Goal: Task Accomplishment & Management: Manage account settings

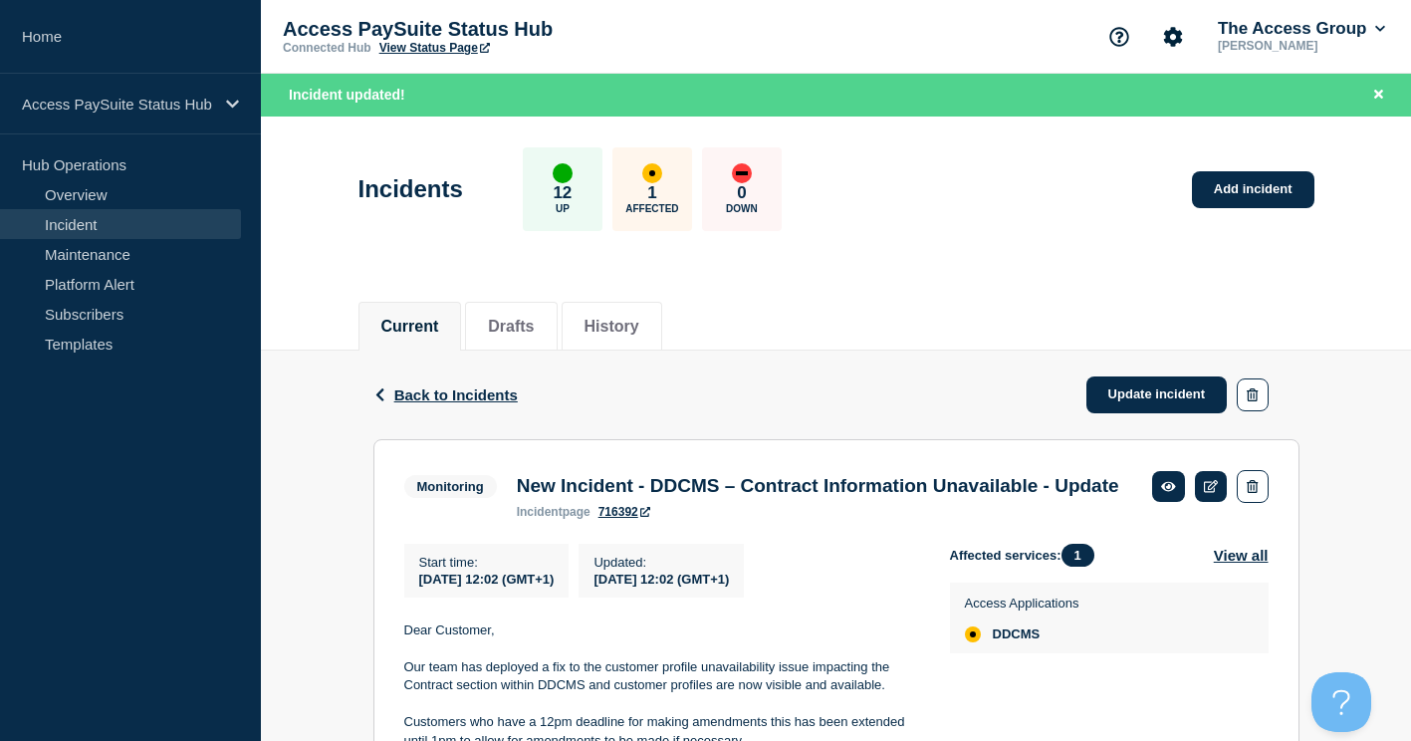
click at [753, 297] on div "Current Drafts History" at bounding box center [836, 316] width 956 height 68
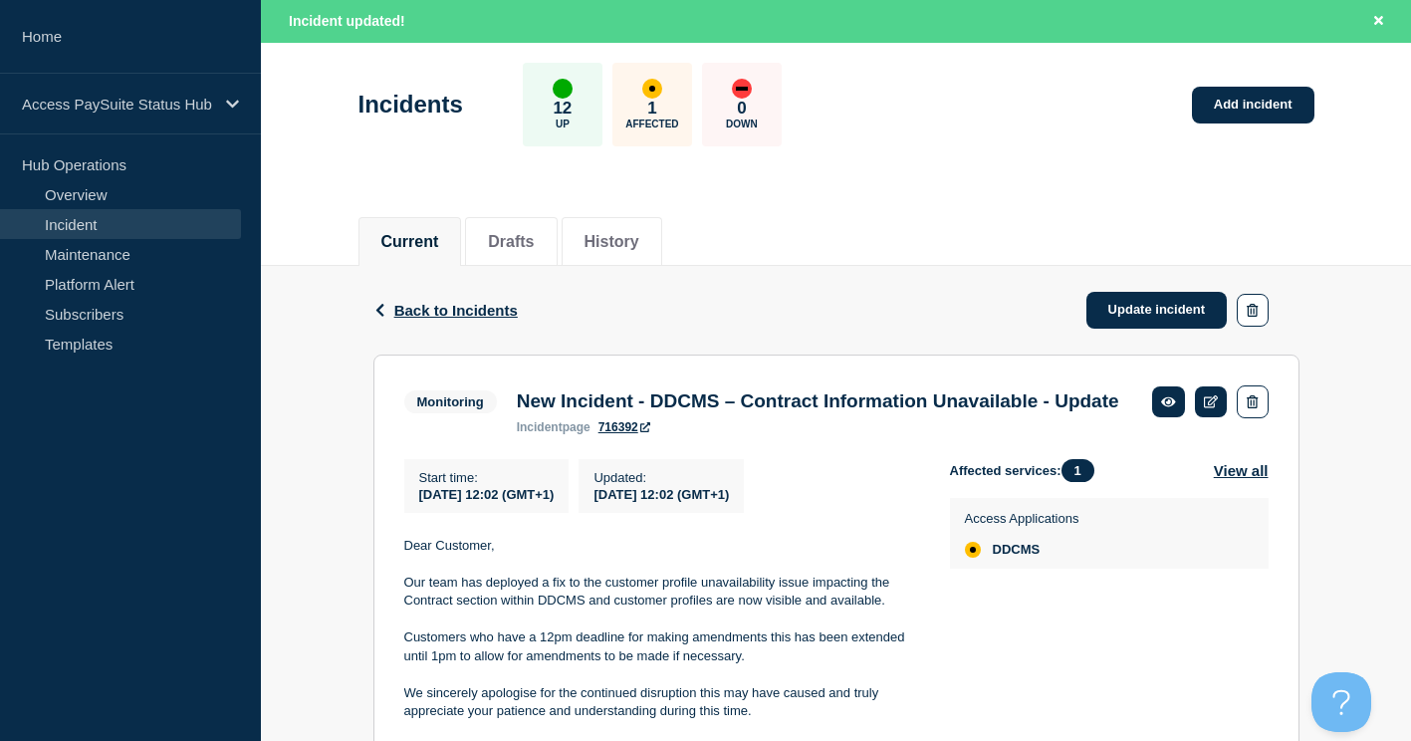
scroll to position [199, 0]
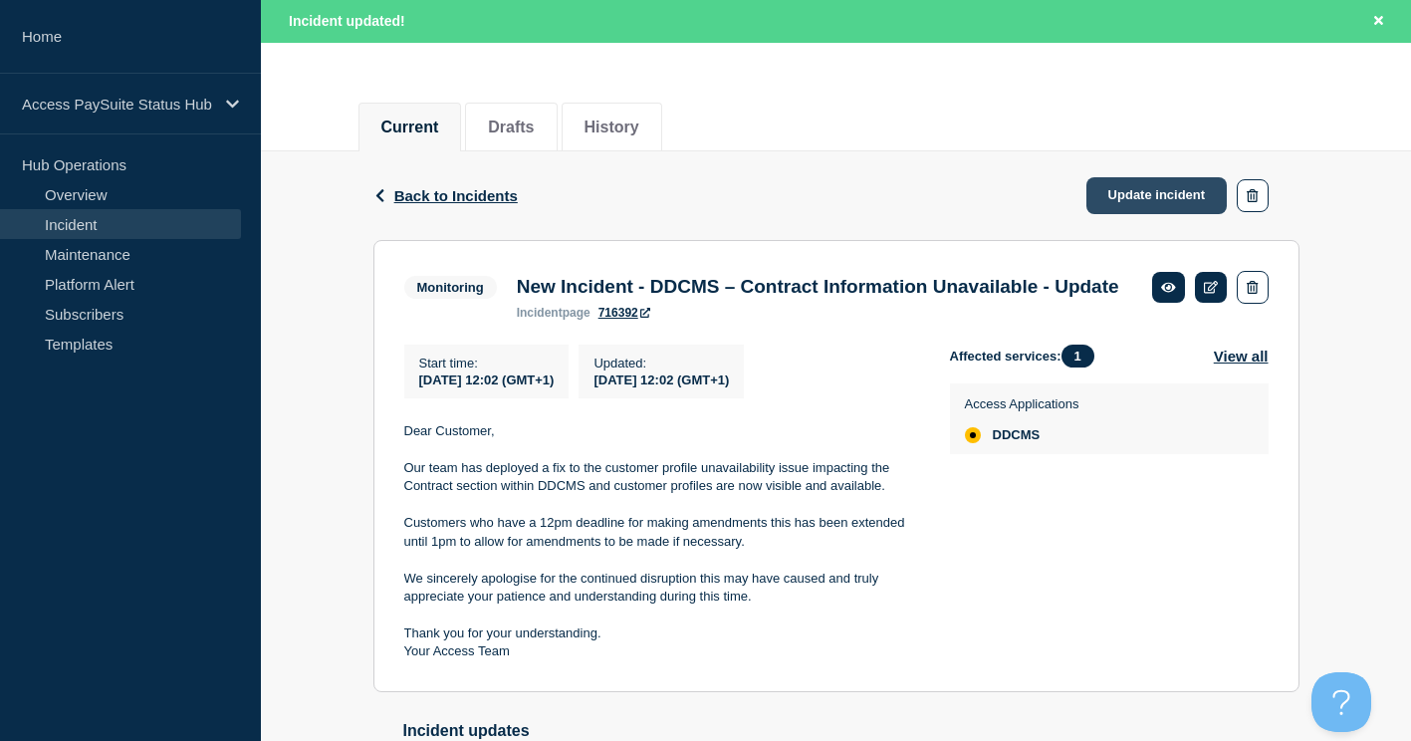
click at [1122, 198] on link "Update incident" at bounding box center [1156, 195] width 141 height 37
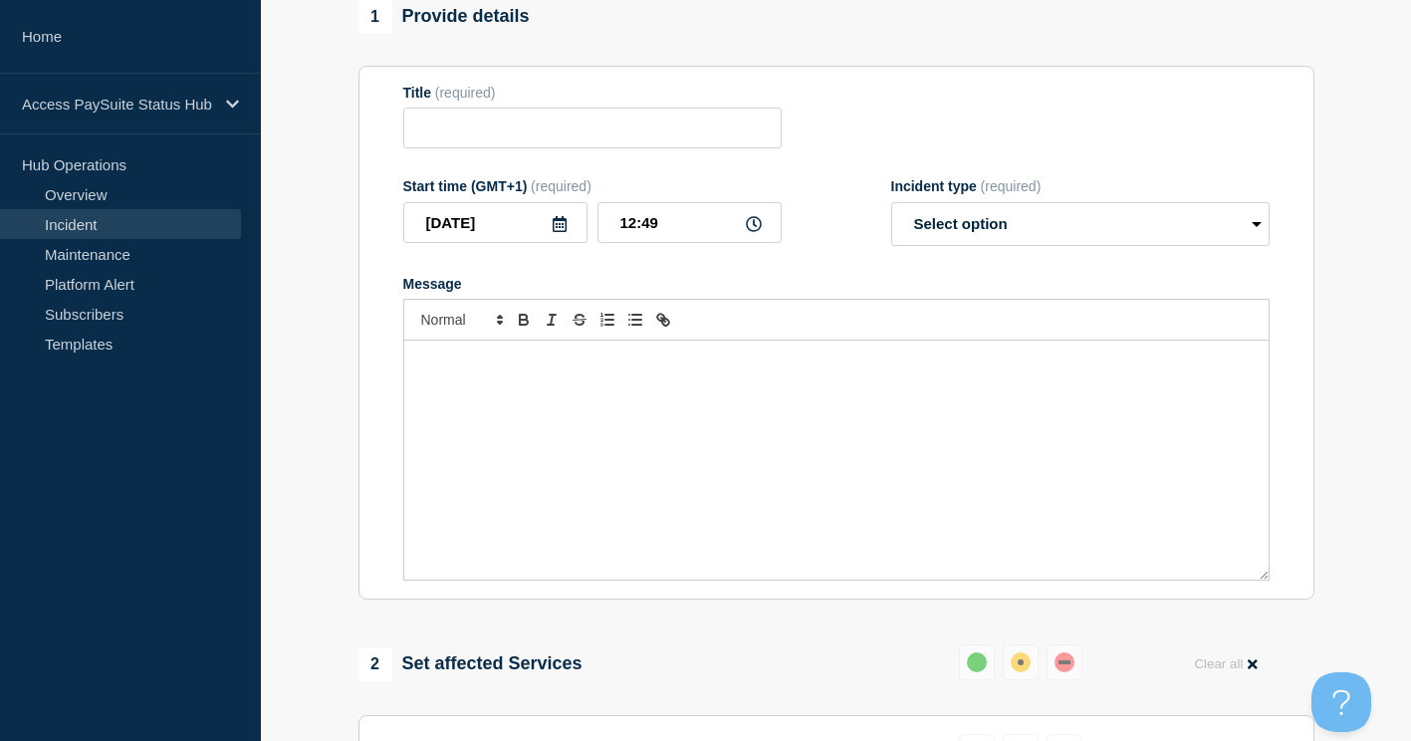
type input "New Incident - DDCMS – Contract Information Unavailable - Update"
click at [960, 222] on select "Select option Investigating Identified Monitoring Resolved" at bounding box center [1080, 224] width 378 height 44
select select "resolved"
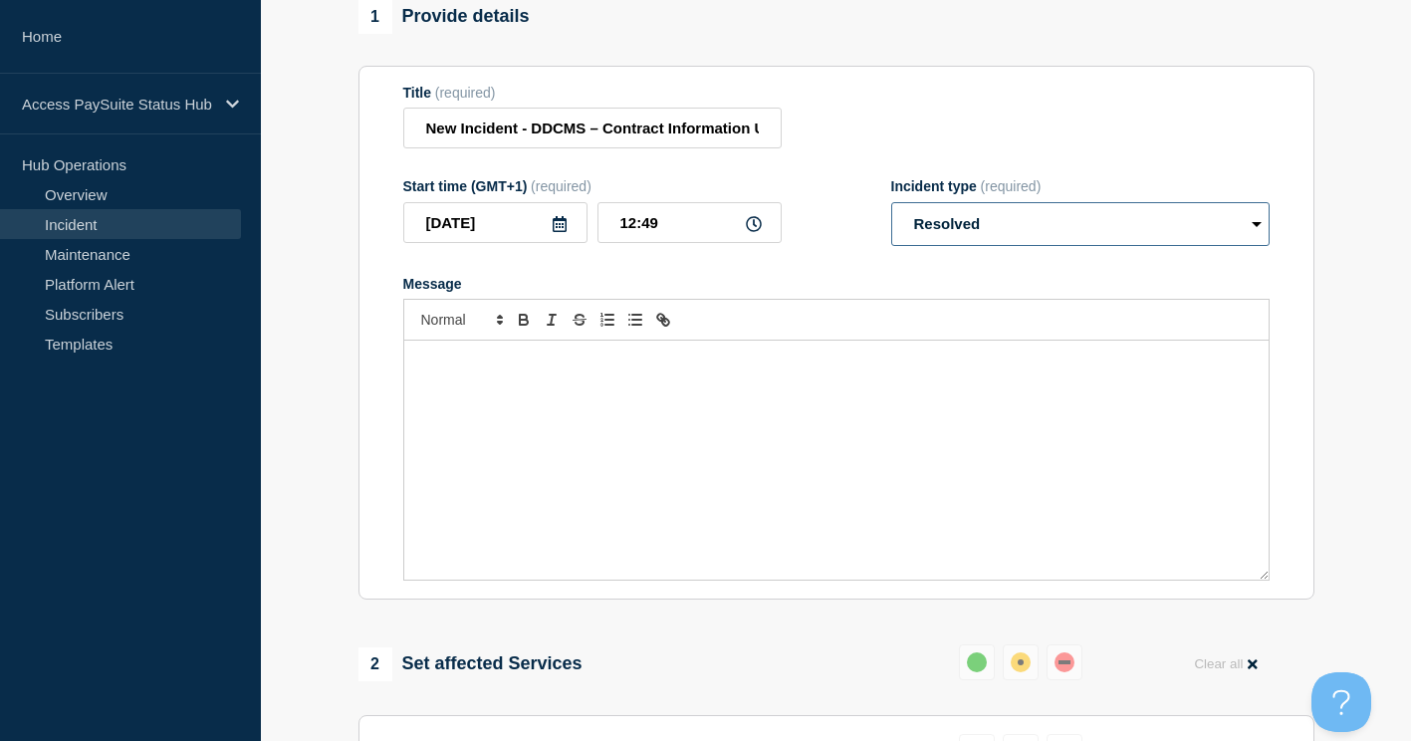
click at [891, 211] on select "Select option Investigating Identified Monitoring Resolved" at bounding box center [1080, 224] width 378 height 44
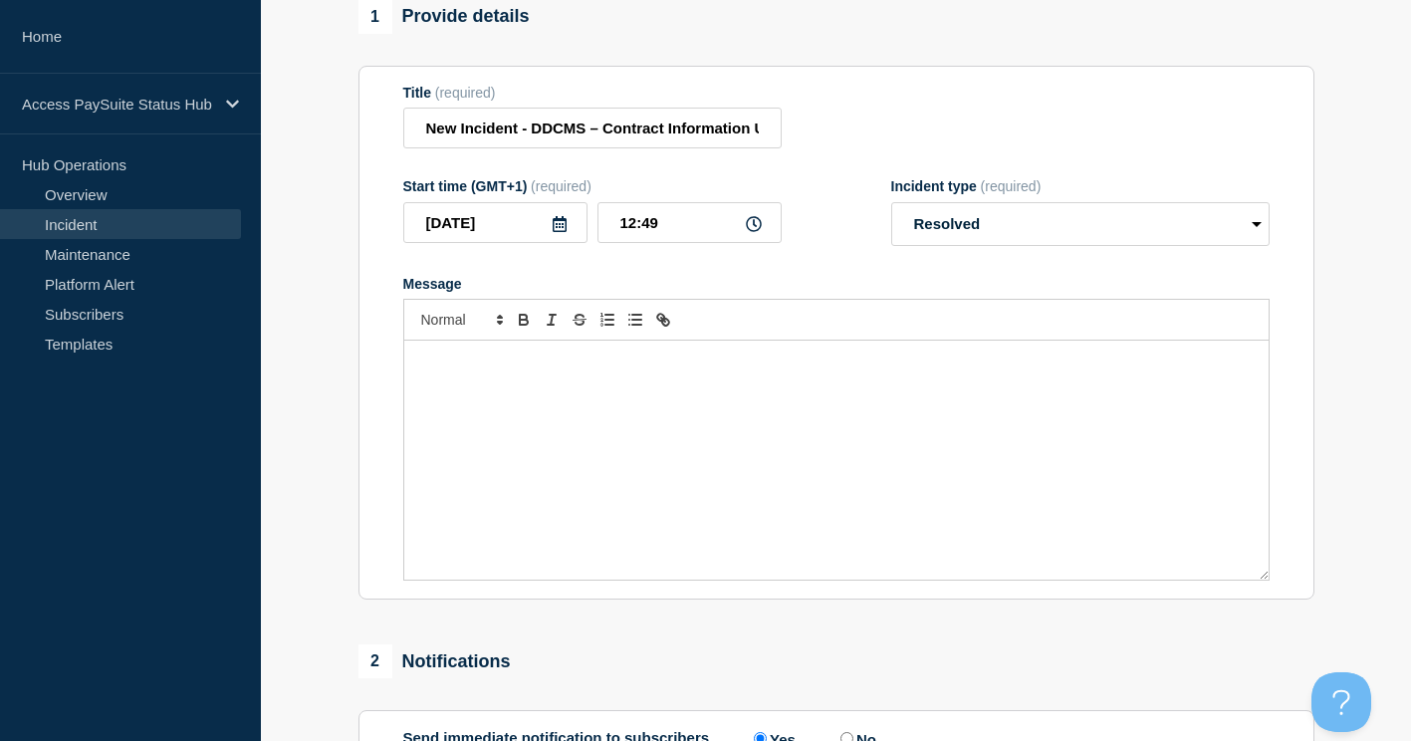
click at [804, 432] on div "Message" at bounding box center [836, 459] width 864 height 239
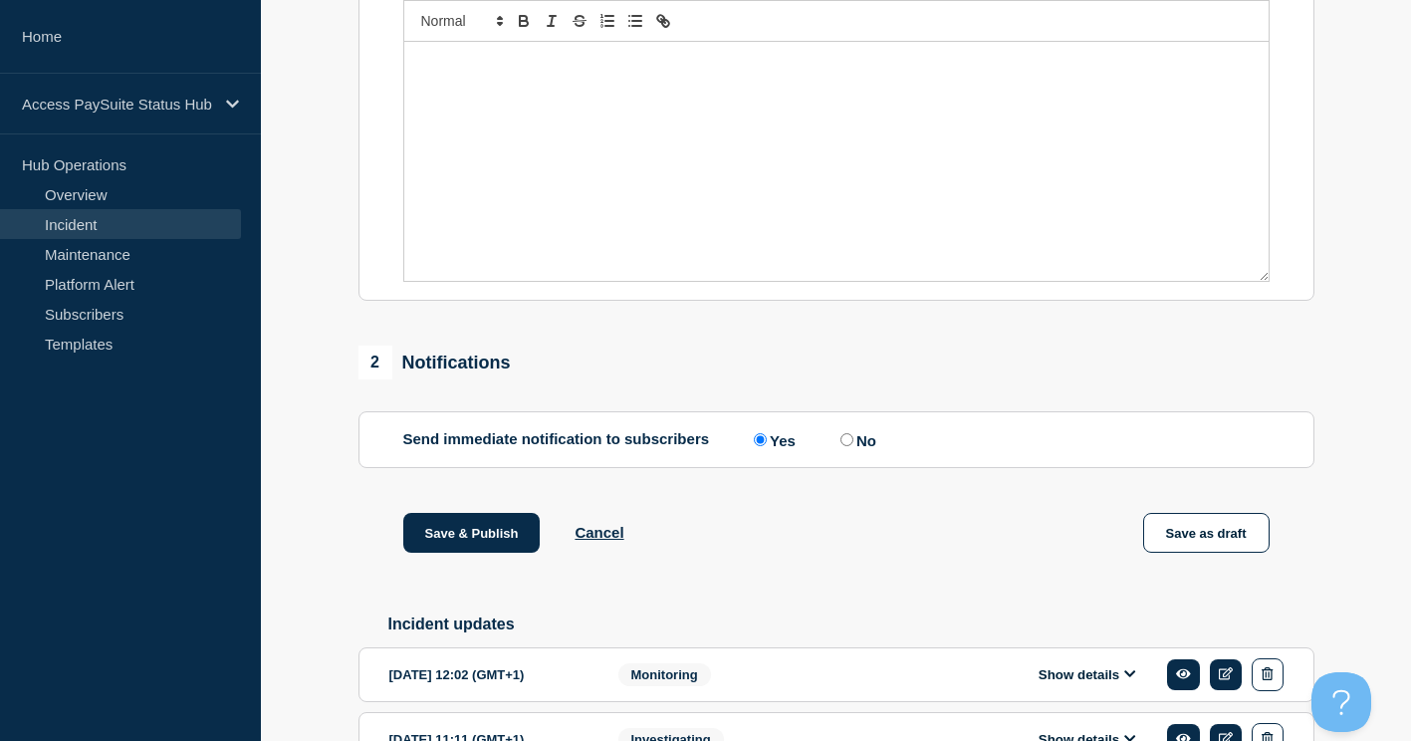
scroll to position [199, 0]
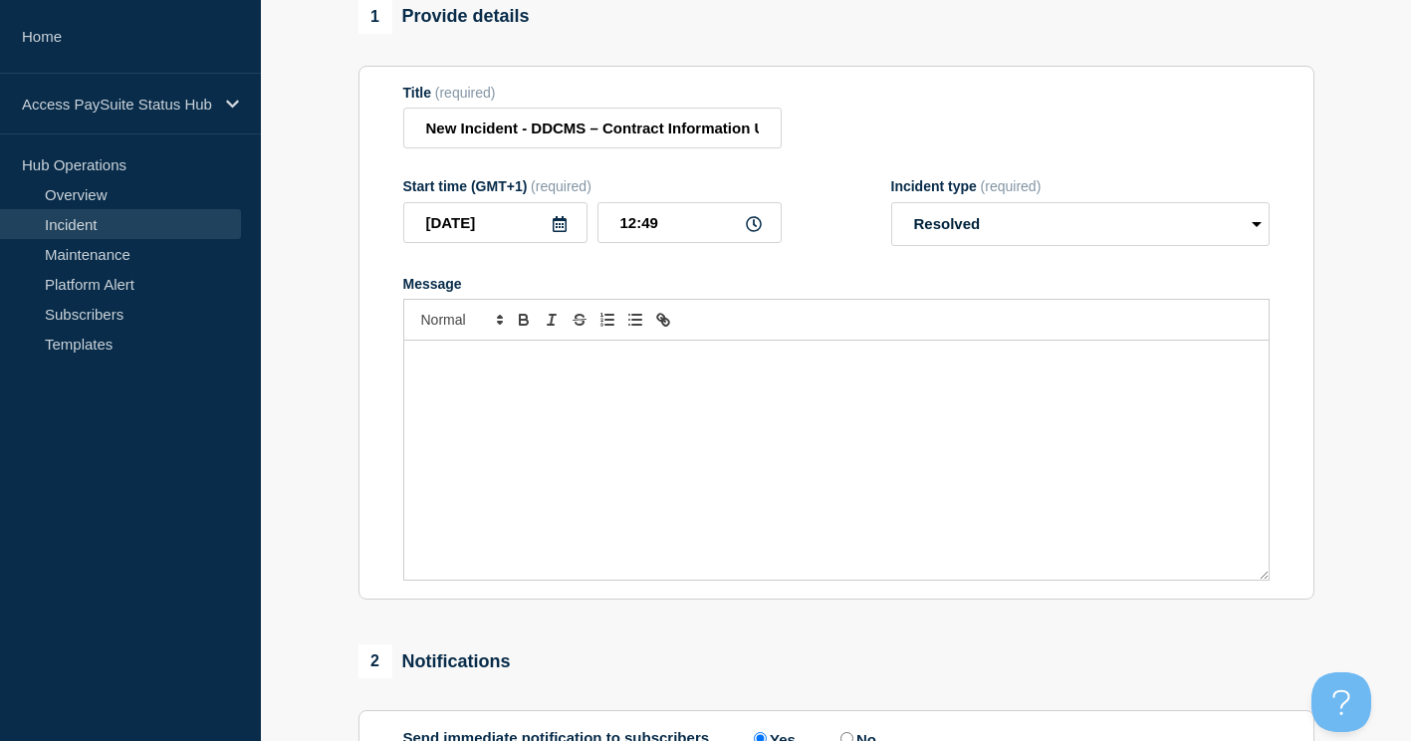
click at [877, 460] on div "Message" at bounding box center [836, 459] width 864 height 239
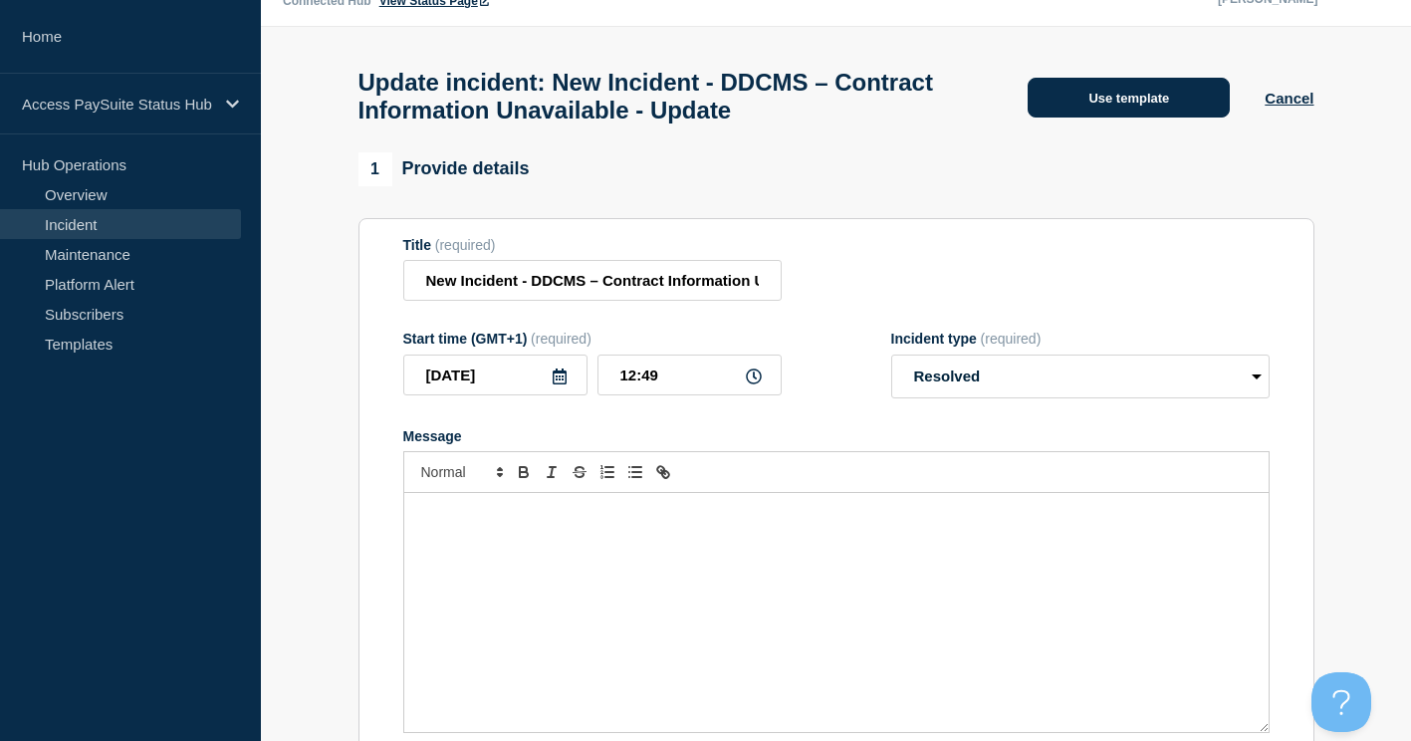
scroll to position [0, 0]
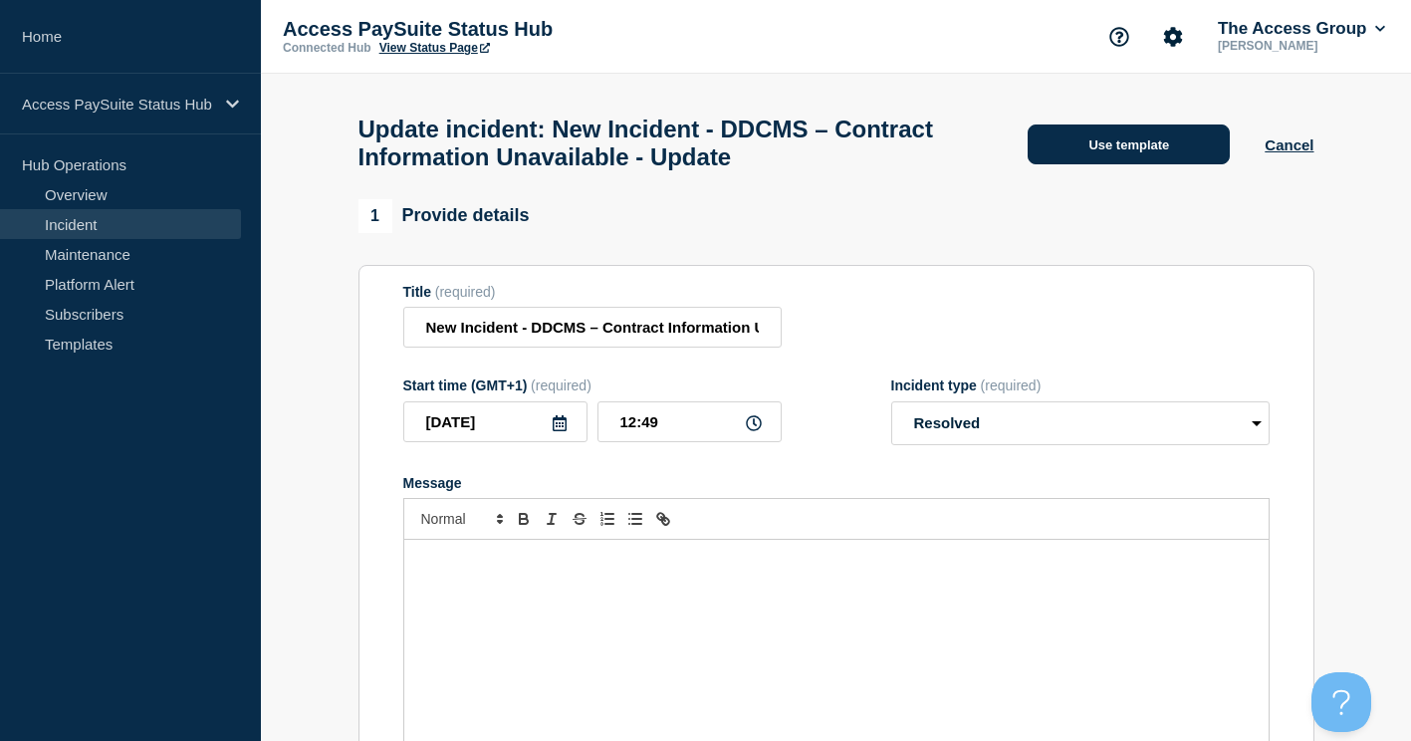
click at [1110, 152] on button "Use template" at bounding box center [1128, 144] width 202 height 40
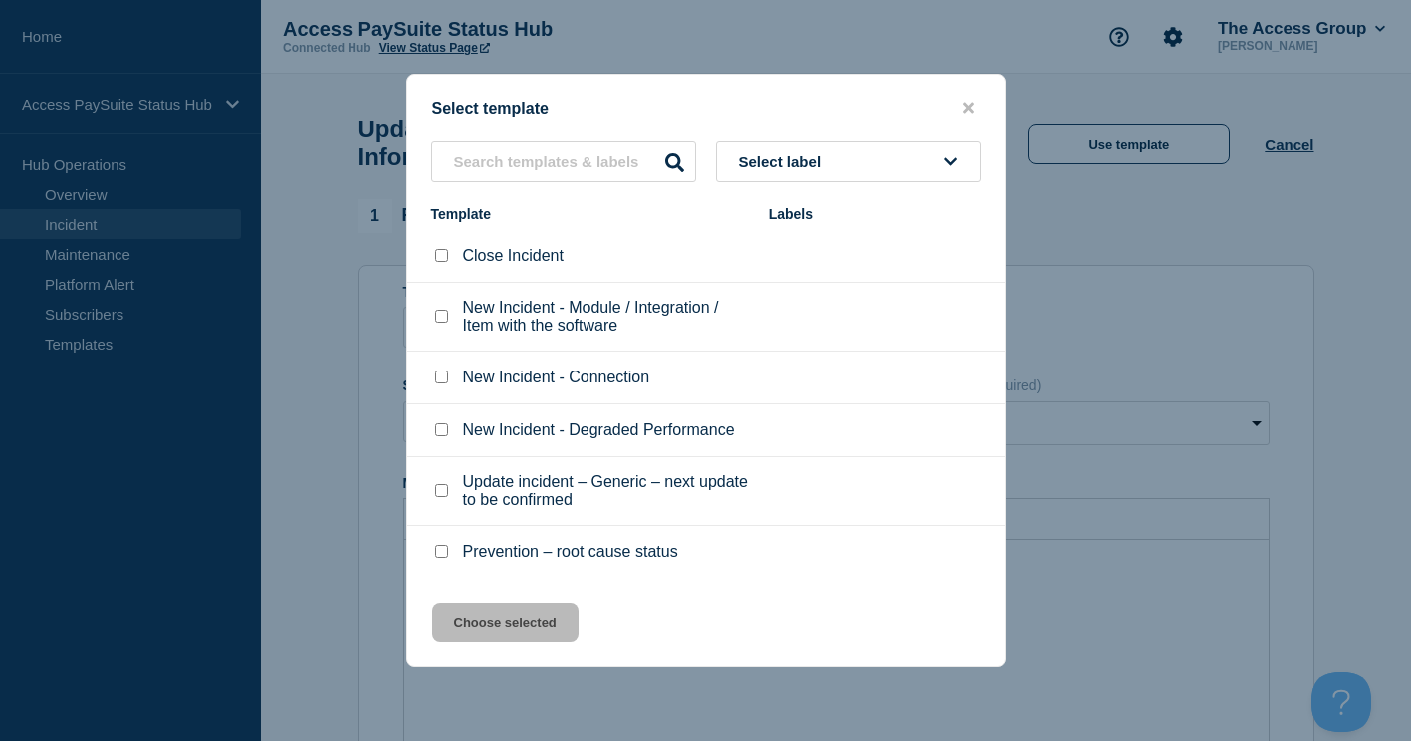
click at [482, 254] on p "Close Incident" at bounding box center [513, 256] width 101 height 18
click at [449, 263] on div at bounding box center [441, 256] width 20 height 20
click at [443, 259] on input "Close Incident checkbox" at bounding box center [441, 255] width 13 height 13
checkbox input "true"
click at [502, 630] on button "Choose selected" at bounding box center [505, 622] width 146 height 40
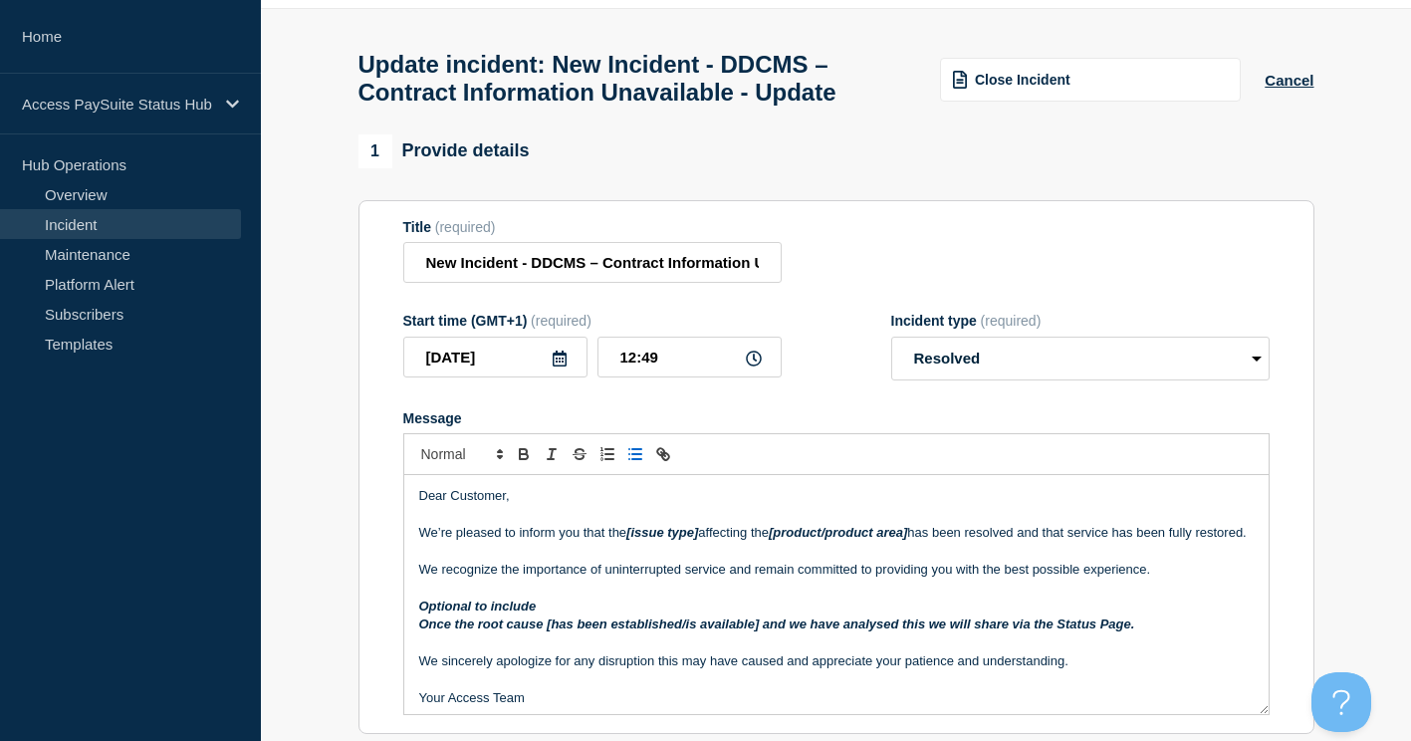
scroll to position [100, 0]
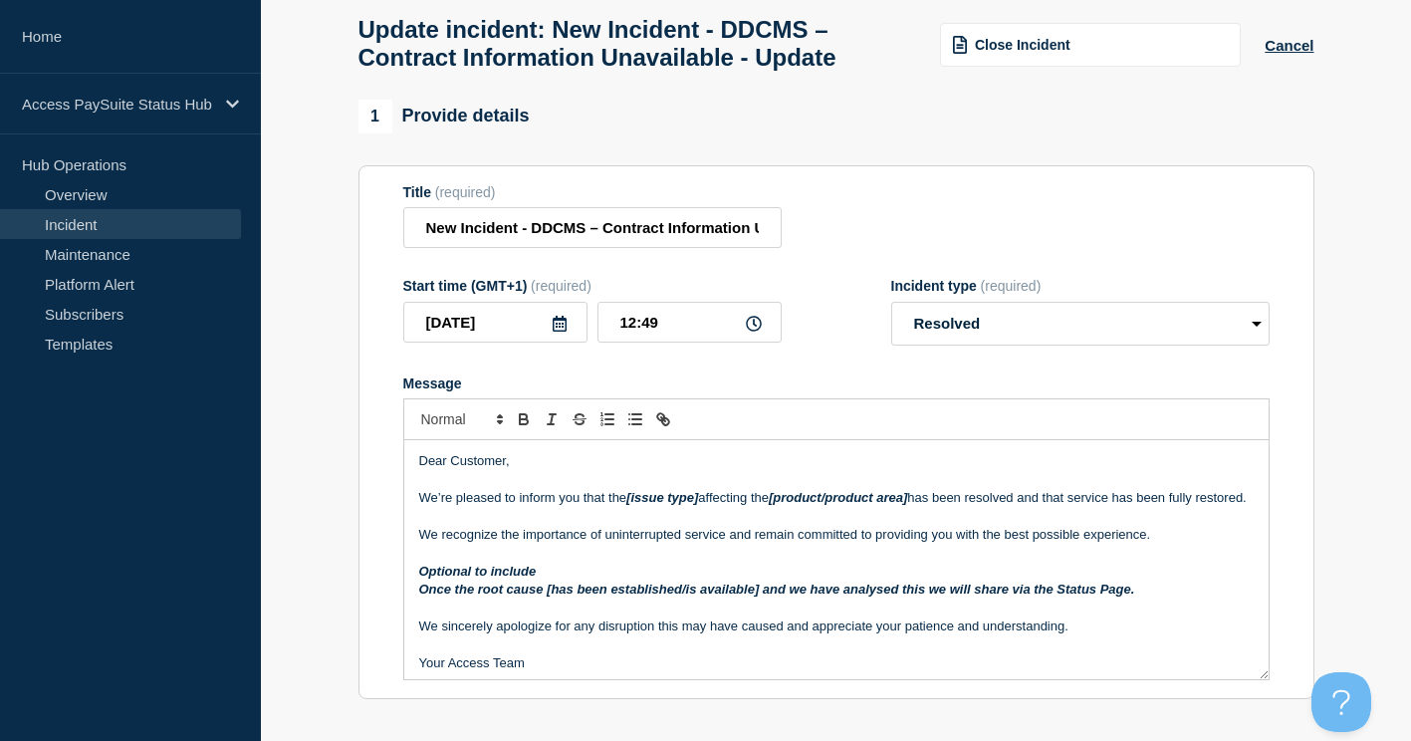
click at [628, 526] on p "Message" at bounding box center [836, 517] width 834 height 18
click at [627, 507] on p "We’re pleased to inform you that the [issue type] affecting the [product/produc…" at bounding box center [836, 498] width 834 height 18
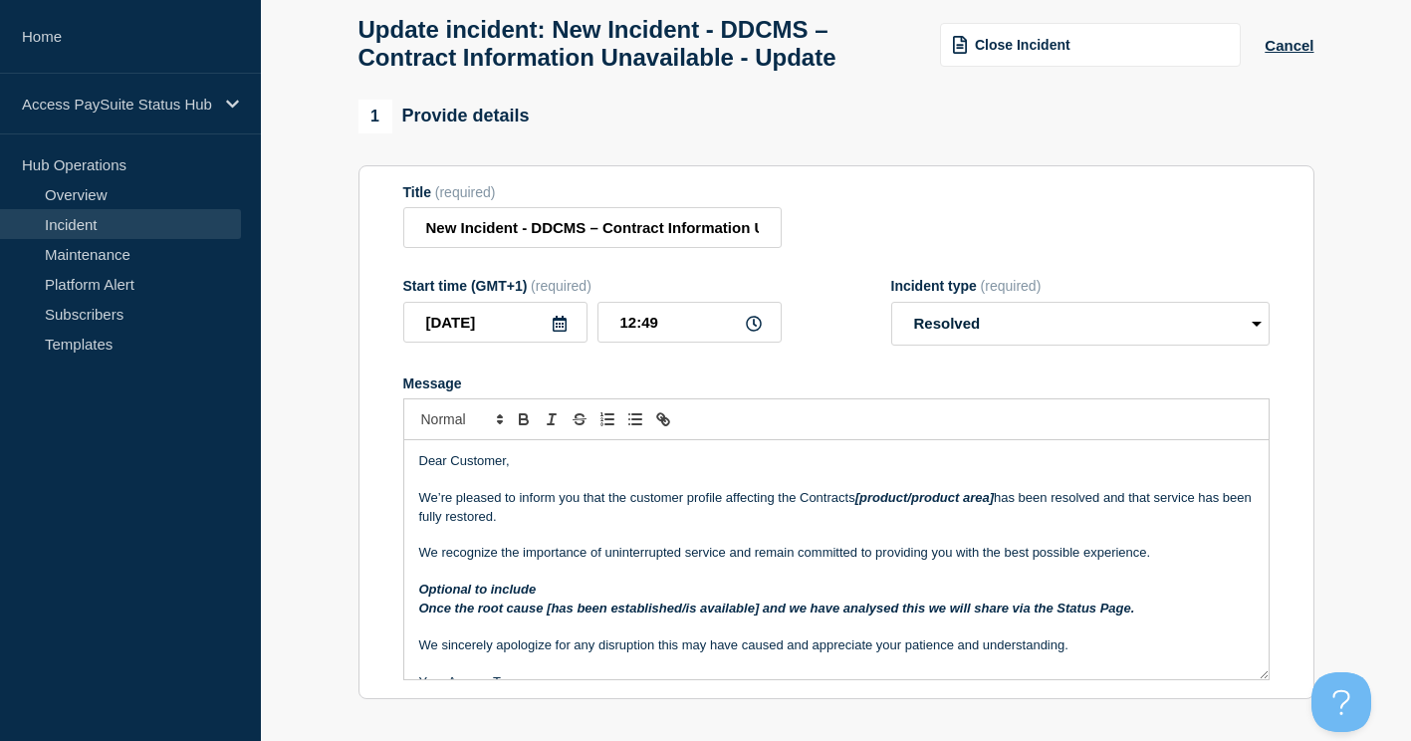
click at [848, 509] on p "We’re pleased to inform you that the customer profile affecting the Contracts […" at bounding box center [836, 507] width 834 height 37
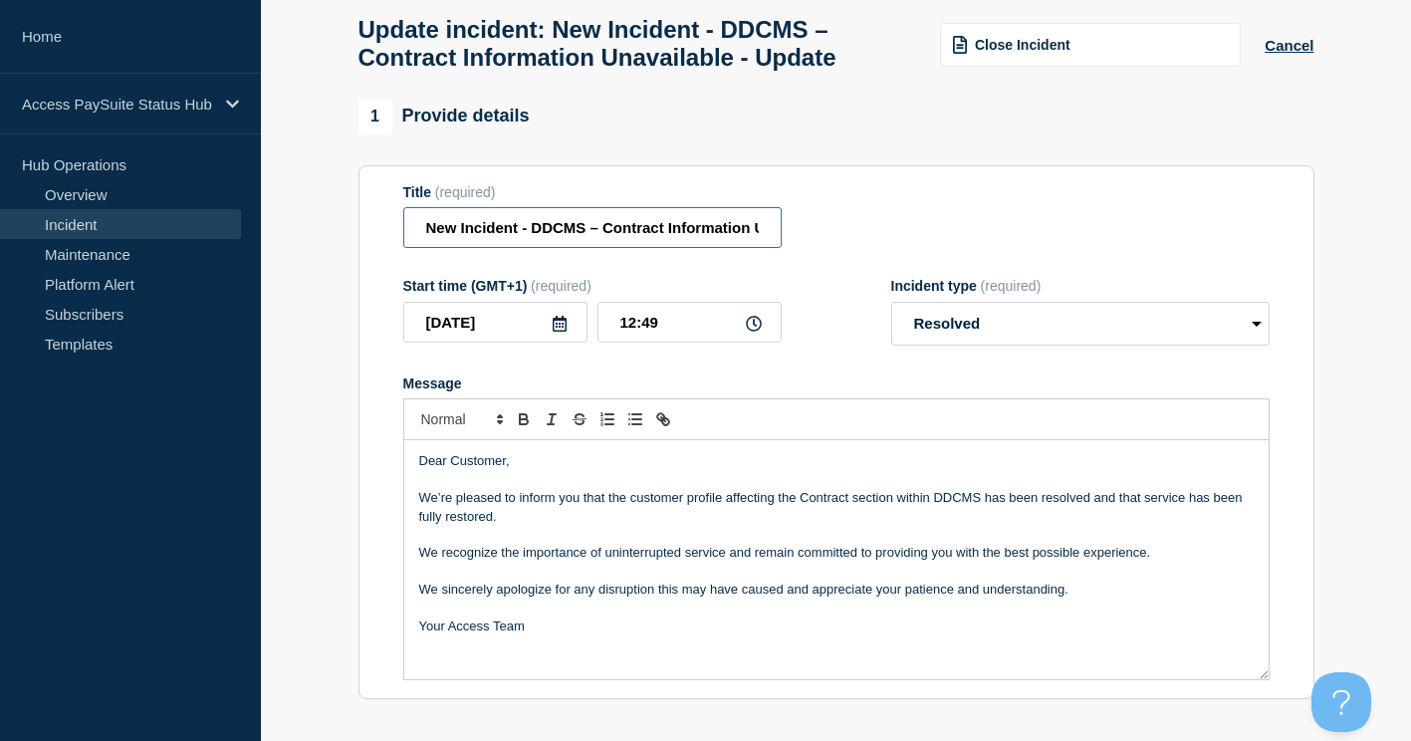
click at [708, 236] on input "New Incident - DDCMS – Contract Information Unavailable - Update" at bounding box center [592, 227] width 378 height 41
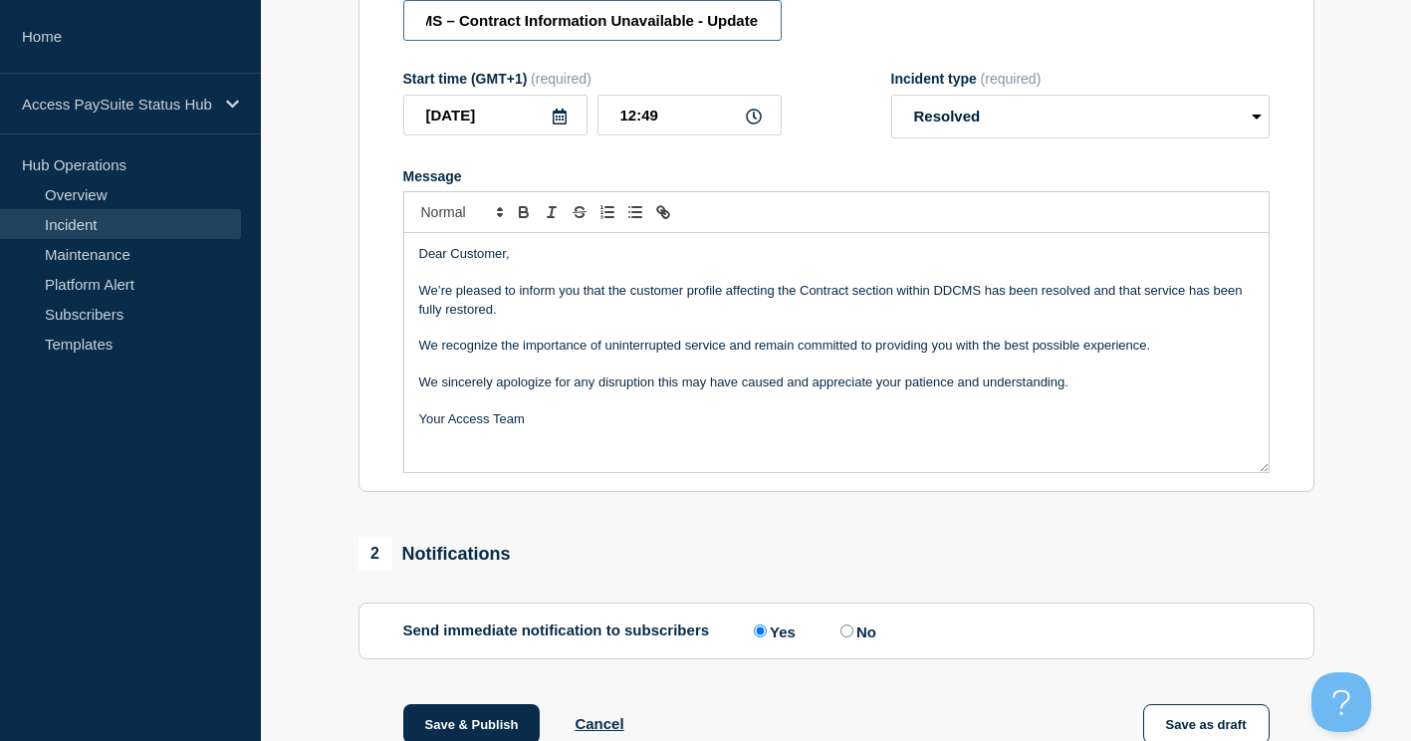
scroll to position [298, 0]
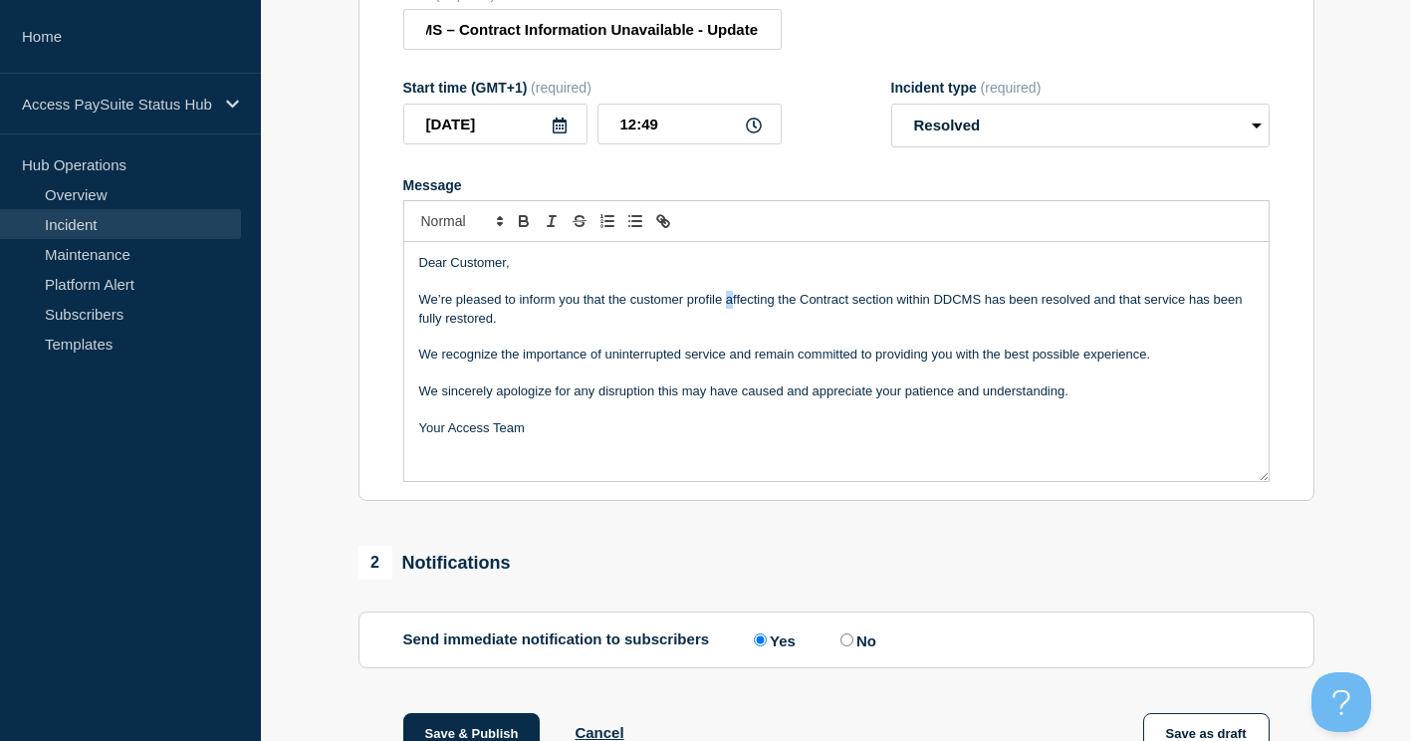
click at [730, 313] on p "We’re pleased to inform you that the customer profile affecting the Contract se…" at bounding box center [836, 309] width 834 height 37
click at [730, 305] on p "We’re pleased to inform you that the customer profile iunavailability issue aff…" at bounding box center [836, 309] width 834 height 37
click at [704, 437] on p "Your Access Team" at bounding box center [836, 428] width 834 height 18
drag, startPoint x: 696, startPoint y: 136, endPoint x: 757, endPoint y: 128, distance: 61.3
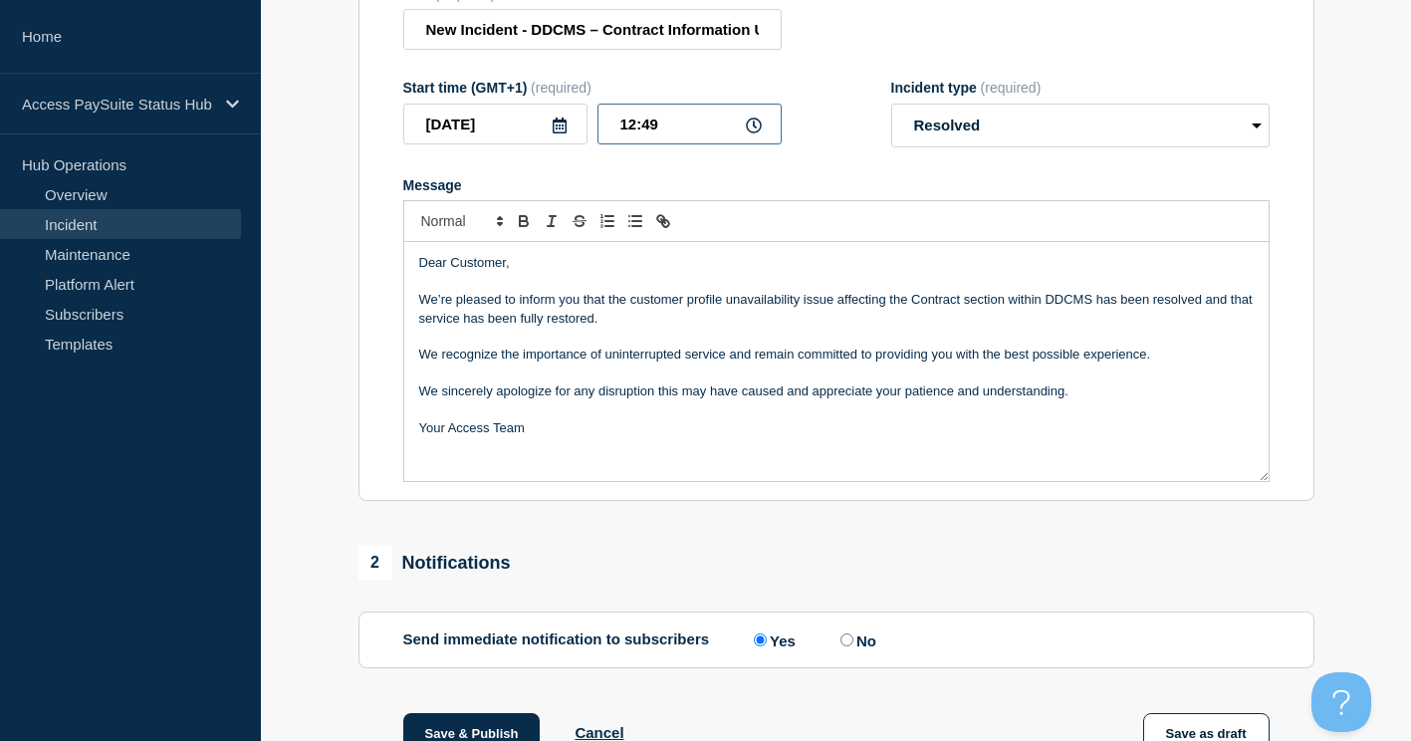
click at [699, 136] on input "12:49" at bounding box center [689, 124] width 184 height 41
click at [752, 133] on icon at bounding box center [754, 125] width 16 height 16
click at [686, 136] on input "12:49" at bounding box center [689, 124] width 184 height 41
drag, startPoint x: 686, startPoint y: 136, endPoint x: 576, endPoint y: 145, distance: 109.9
click at [576, 144] on div "[DATE] 12:49" at bounding box center [592, 124] width 378 height 41
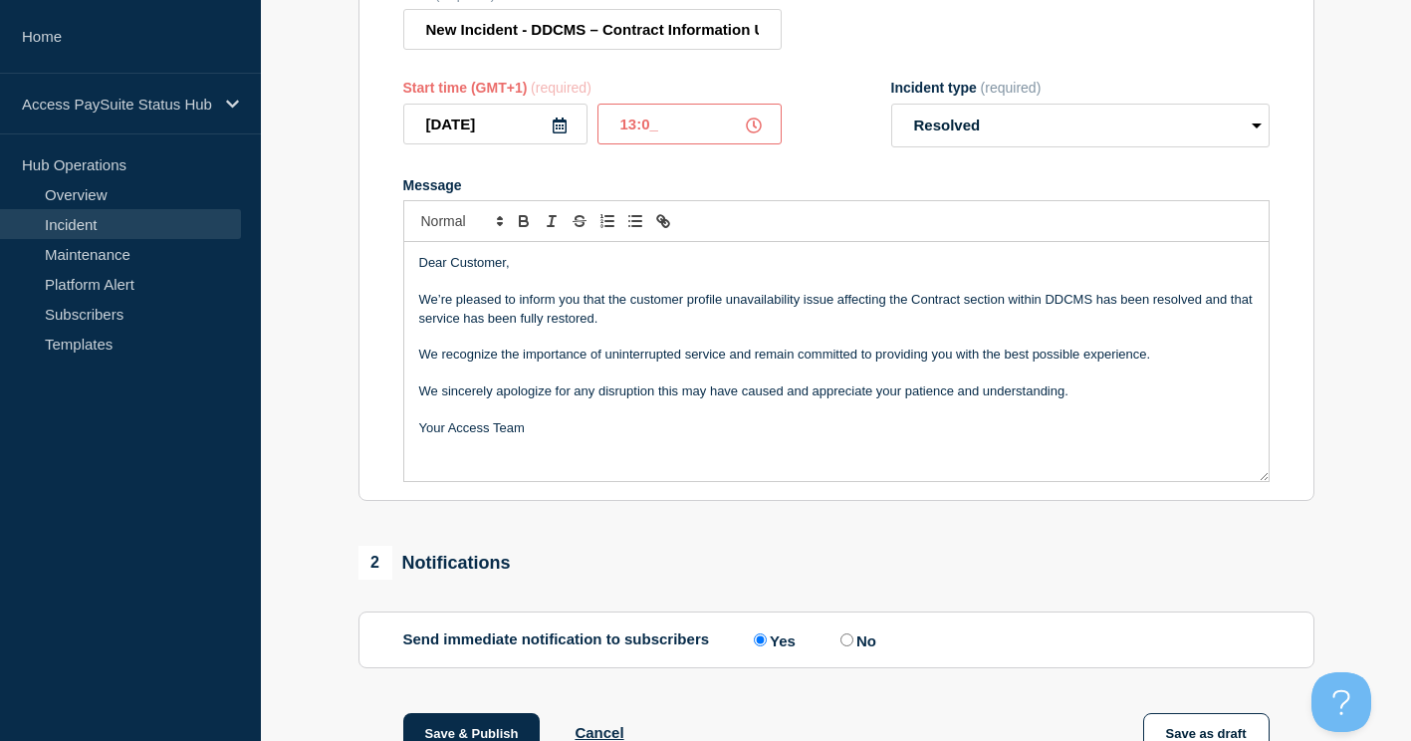
type input "13:00"
click at [772, 182] on form "Title (required) New Incident - DDCMS – Contract Information Unavailable - Upda…" at bounding box center [836, 234] width 866 height 497
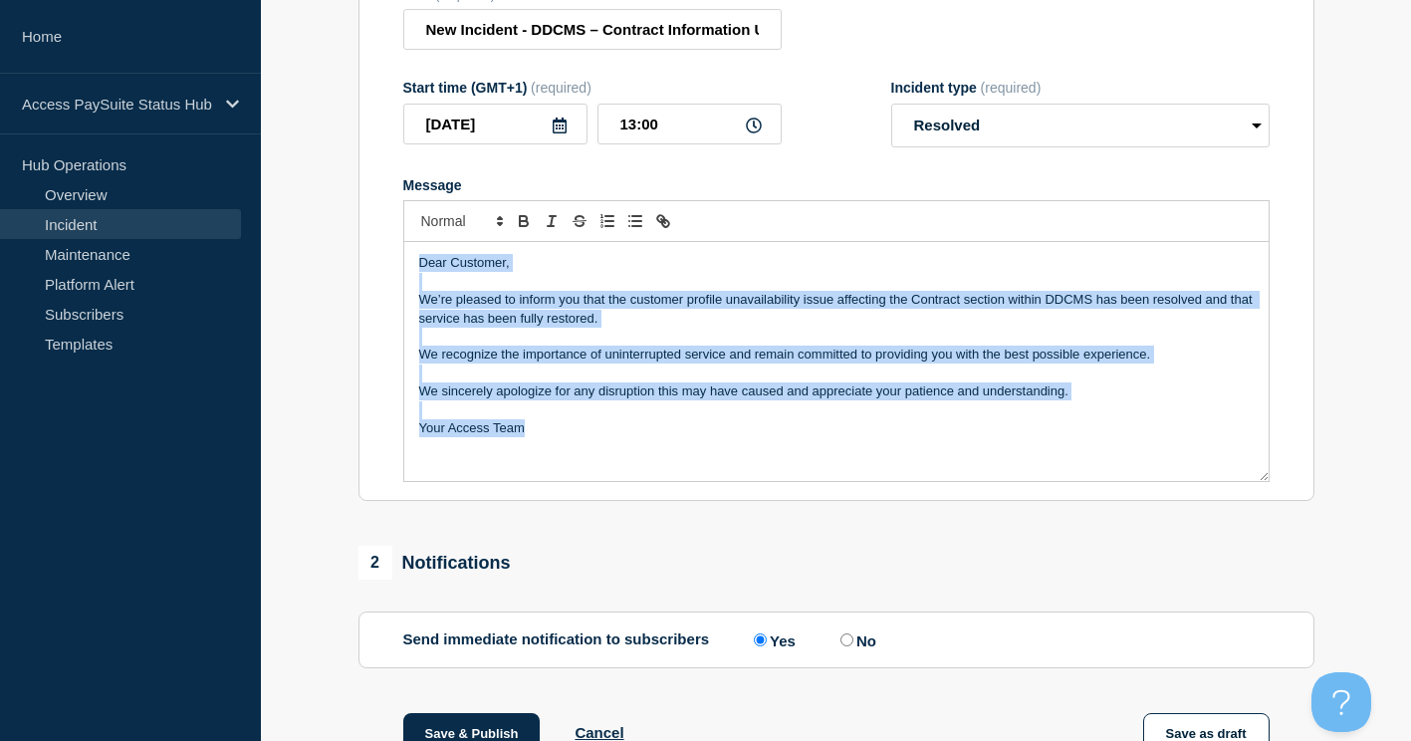
drag, startPoint x: 573, startPoint y: 446, endPoint x: 408, endPoint y: 274, distance: 238.7
click at [408, 274] on div "Dear Customer, We’re pleased to inform you that the customer profile unavailabi…" at bounding box center [836, 361] width 864 height 239
copy div "Dear Customer, We’re pleased to inform you that the customer profile unavailabi…"
click at [815, 466] on div "Dear Customer, We’re pleased to inform you that the customer profile unavailabi…" at bounding box center [836, 361] width 864 height 239
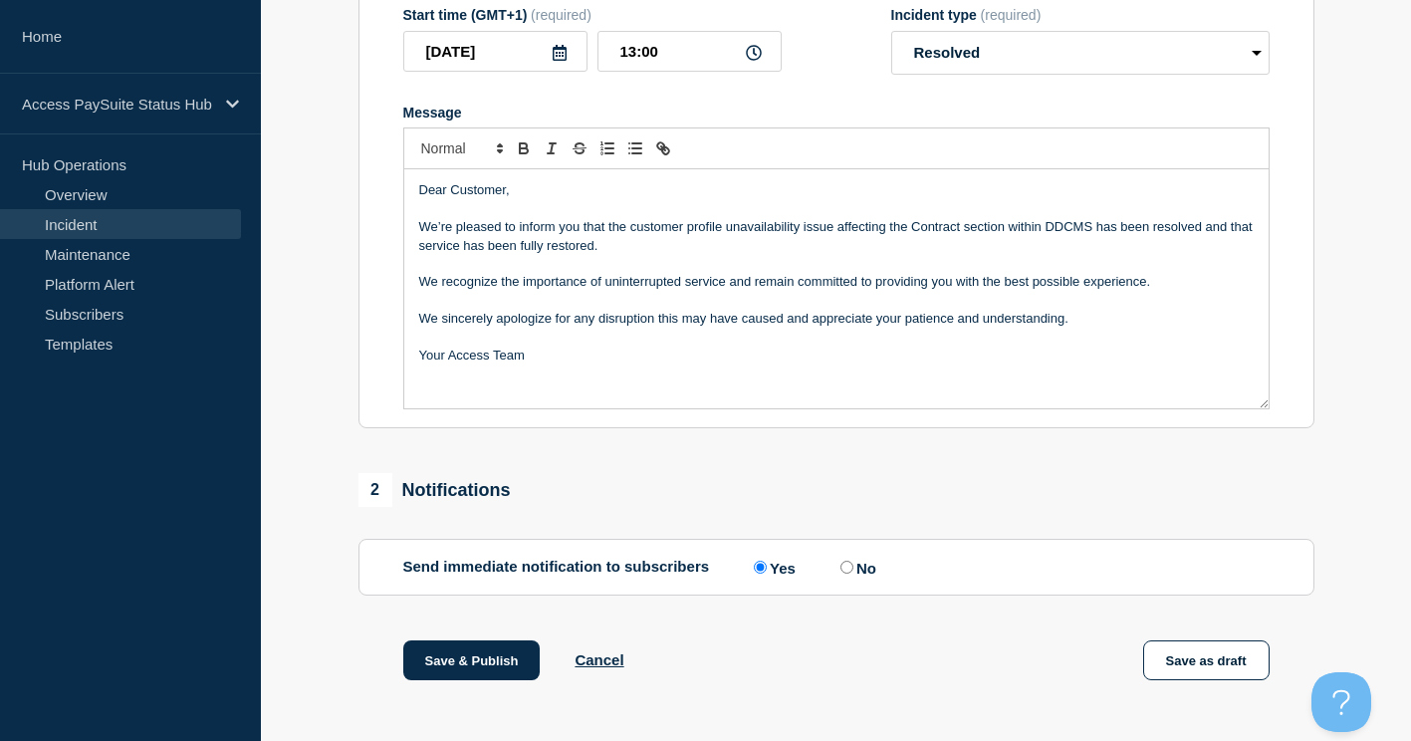
scroll to position [398, 0]
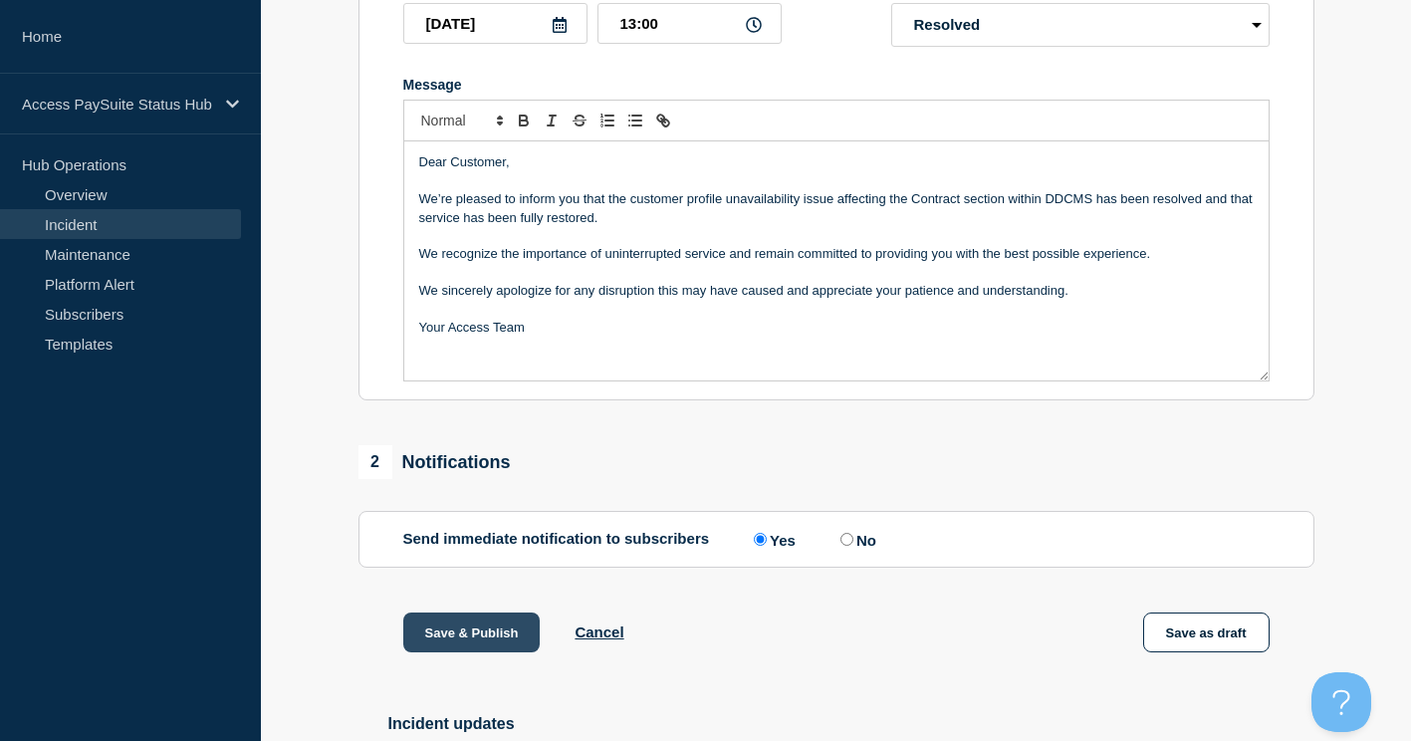
click at [477, 640] on button "Save & Publish" at bounding box center [471, 632] width 137 height 40
